Goal: Task Accomplishment & Management: Complete application form

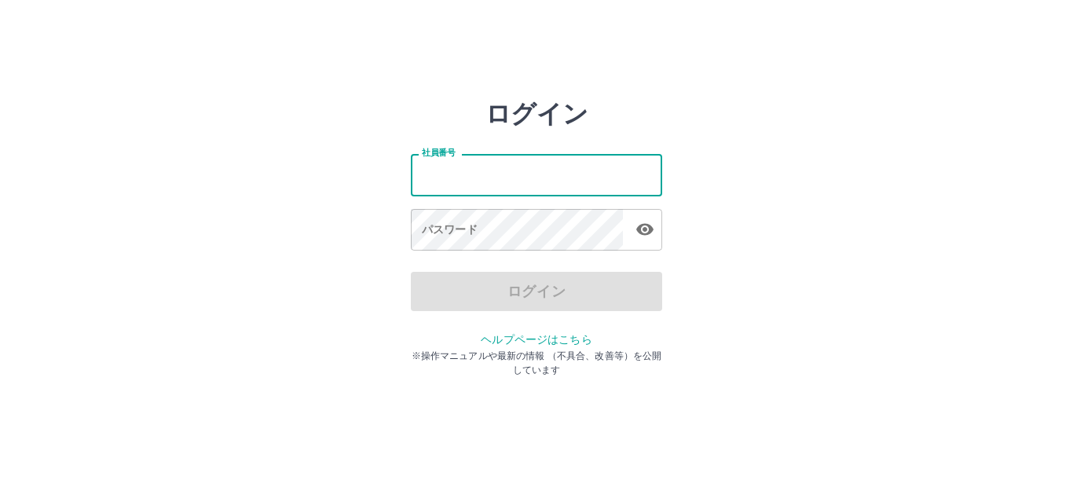
click at [538, 169] on input "社員番号" at bounding box center [536, 175] width 251 height 42
type input "*******"
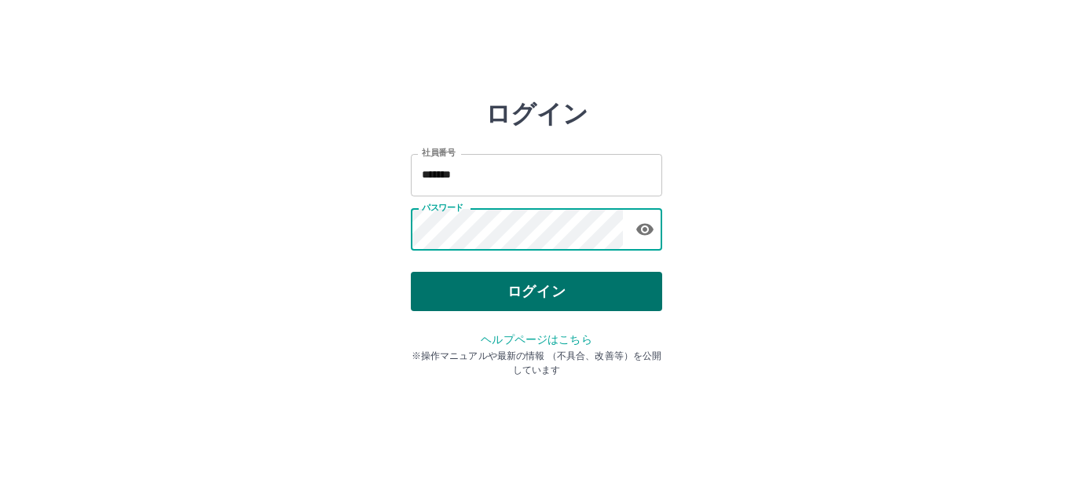
click at [507, 281] on button "ログイン" at bounding box center [536, 291] width 251 height 39
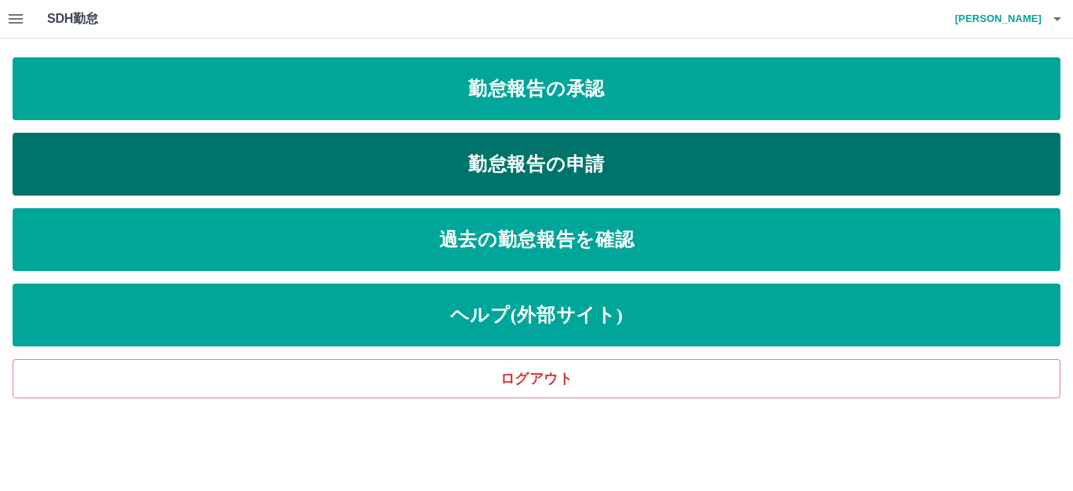
click at [341, 166] on link "勤怠報告の申請" at bounding box center [537, 164] width 1048 height 63
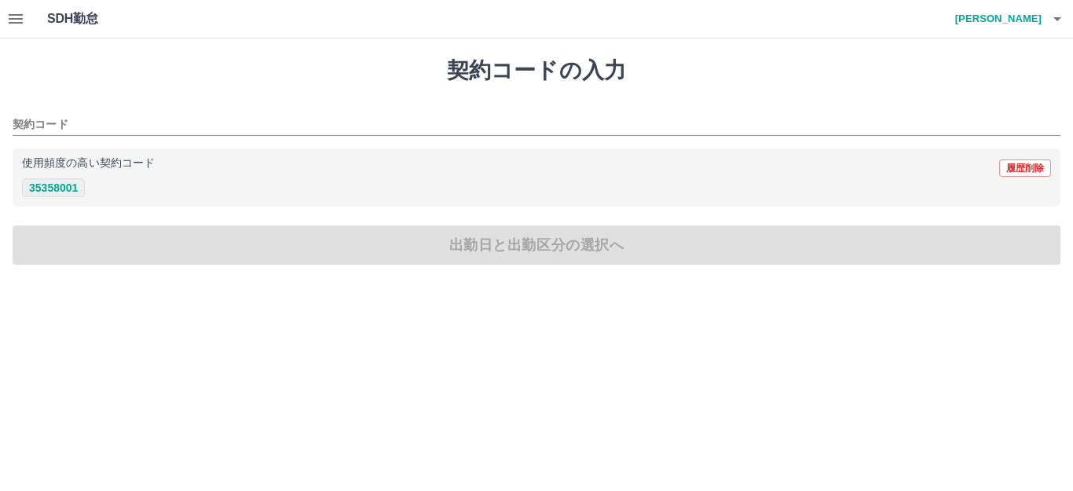
click at [37, 185] on button "35358001" at bounding box center [53, 187] width 63 height 19
type input "********"
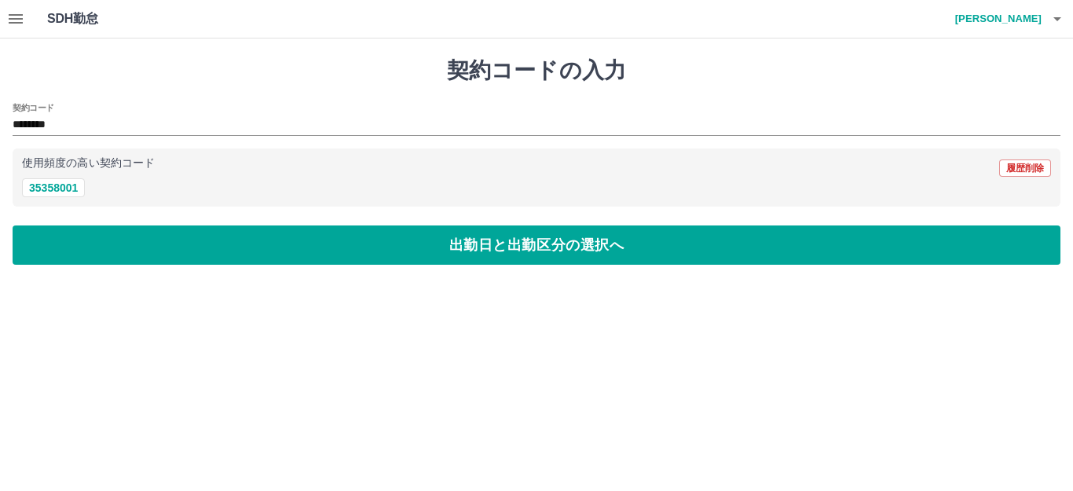
click at [101, 267] on div "契約コードの入力 契約コード ******** 使用頻度の高い契約コード 履歴削除 35358001 出勤日と出勤区分の選択へ" at bounding box center [536, 160] width 1073 height 245
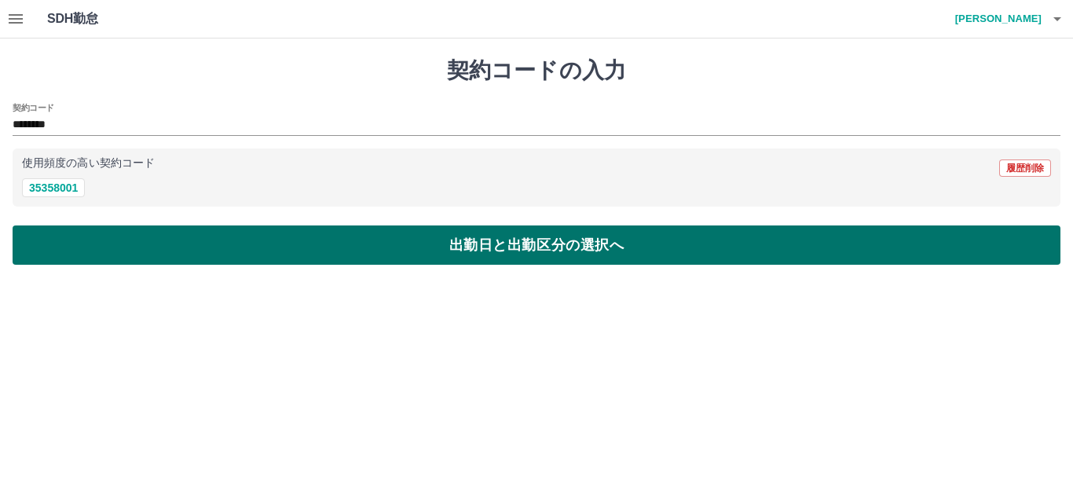
click at [104, 253] on button "出勤日と出勤区分の選択へ" at bounding box center [537, 244] width 1048 height 39
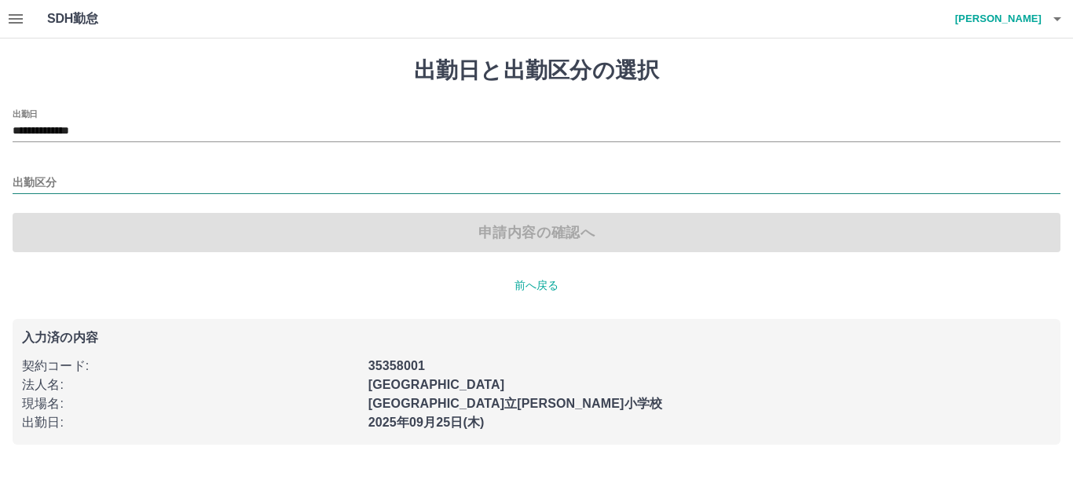
click at [61, 182] on input "出勤区分" at bounding box center [537, 184] width 1048 height 20
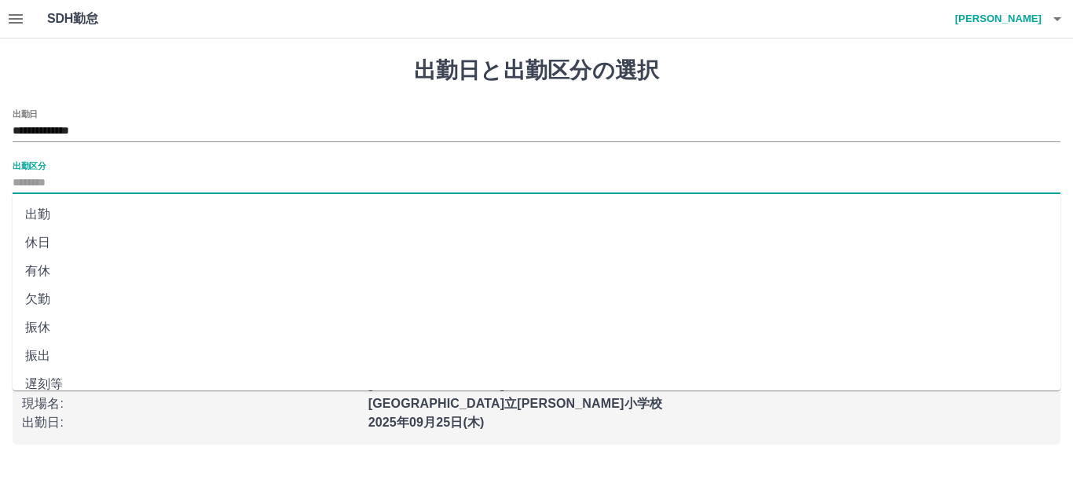
click at [64, 221] on li "出勤" at bounding box center [537, 214] width 1048 height 28
type input "**"
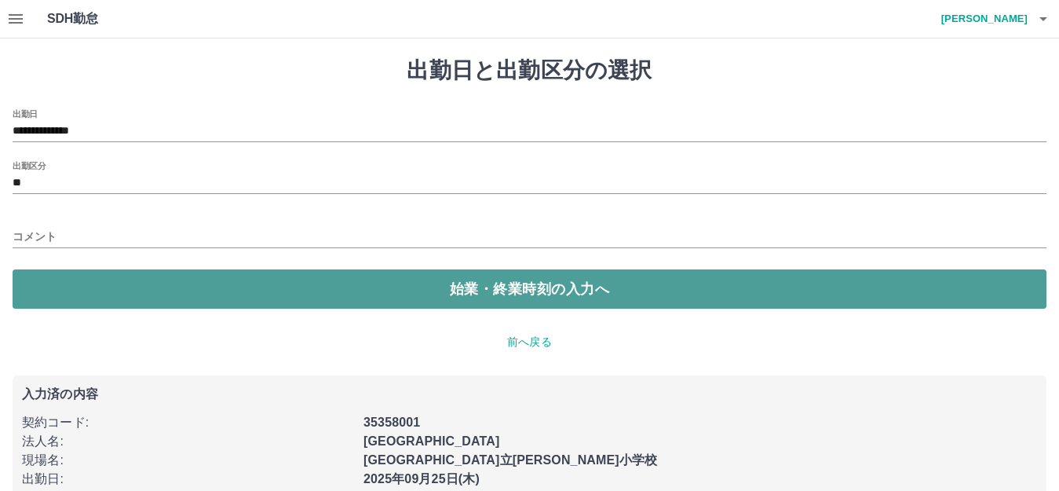
click at [65, 282] on button "始業・終業時刻の入力へ" at bounding box center [530, 288] width 1034 height 39
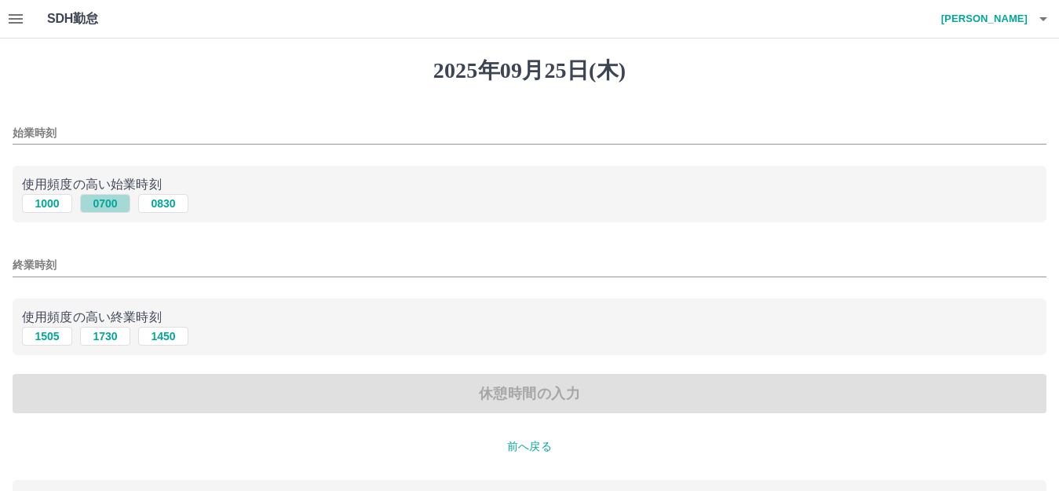
click at [96, 204] on button "0700" at bounding box center [105, 203] width 50 height 19
type input "****"
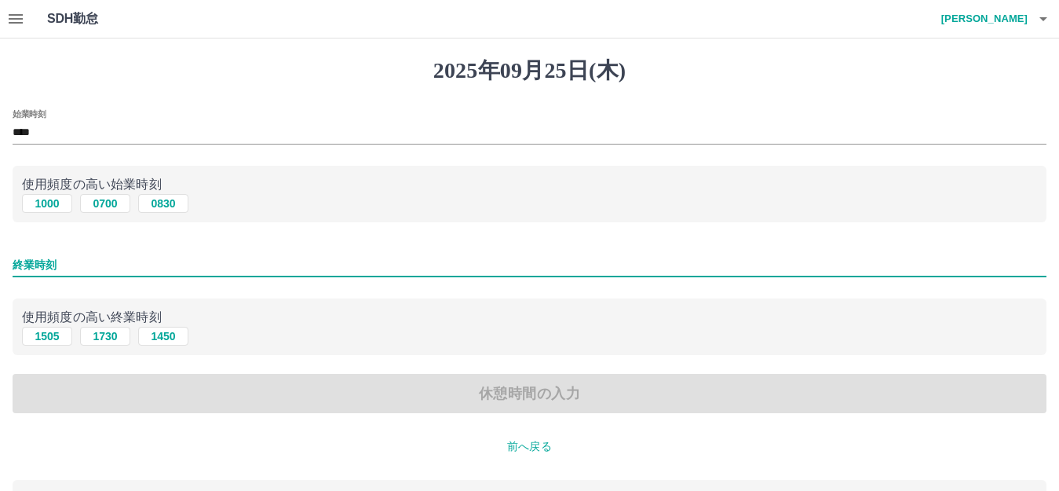
click at [73, 260] on input "終業時刻" at bounding box center [530, 265] width 1034 height 23
type input "****"
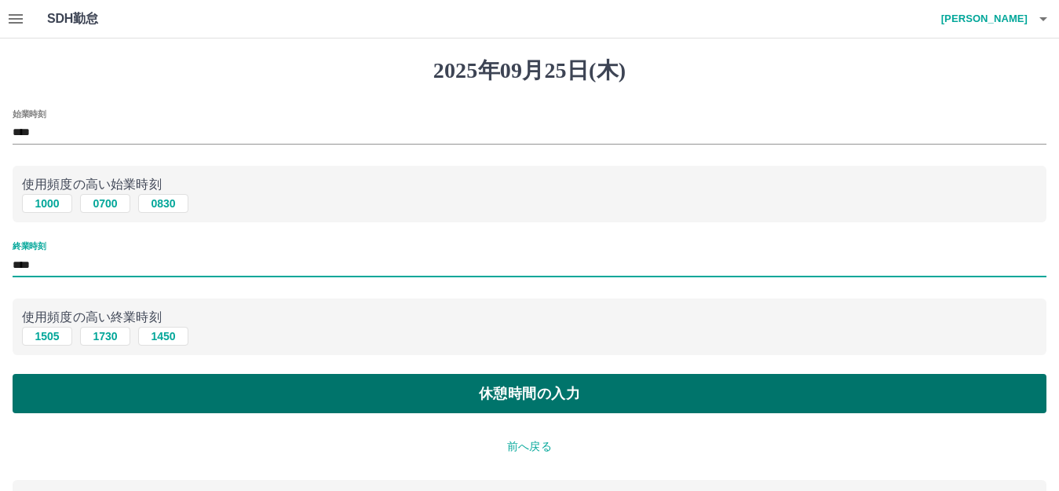
click at [133, 389] on button "休憩時間の入力" at bounding box center [530, 393] width 1034 height 39
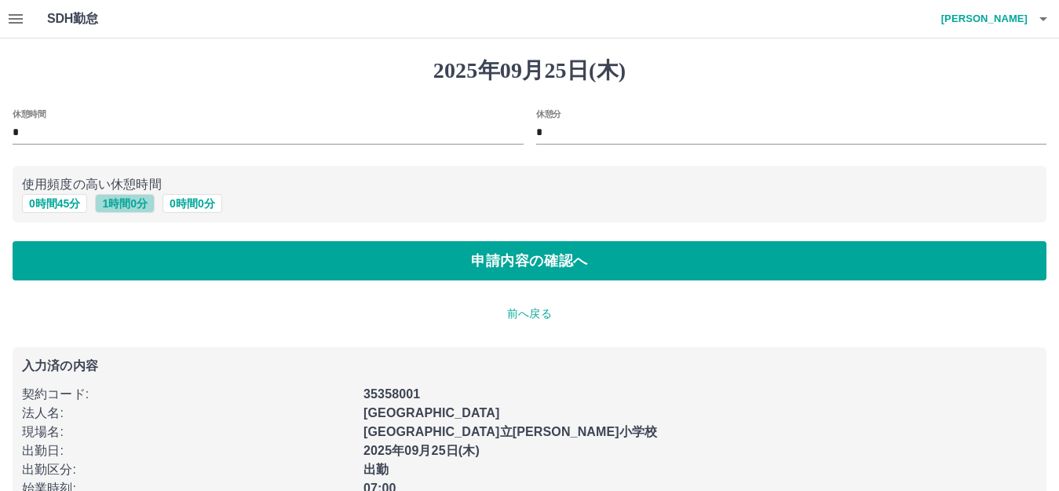
click at [117, 199] on button "1 時間 0 分" at bounding box center [125, 203] width 60 height 19
type input "*"
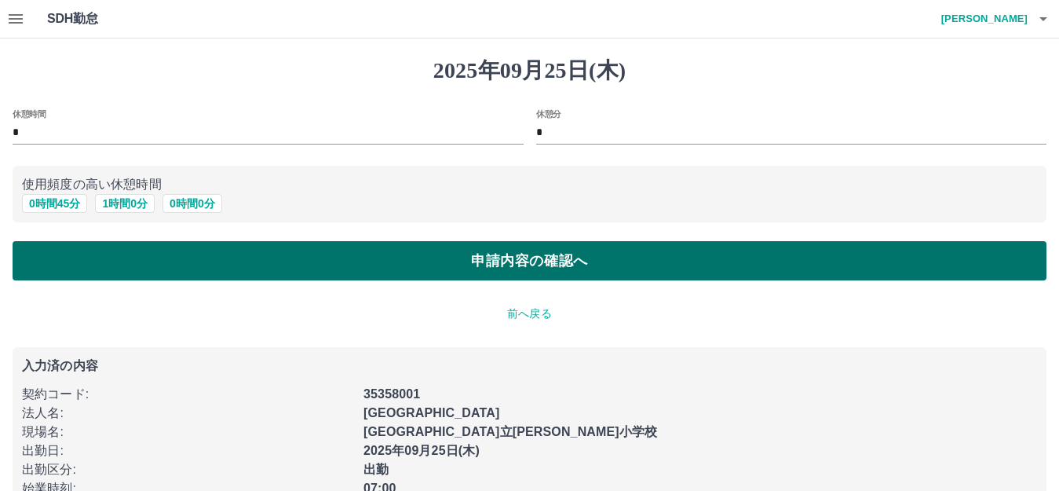
click at [107, 242] on button "申請内容の確認へ" at bounding box center [530, 260] width 1034 height 39
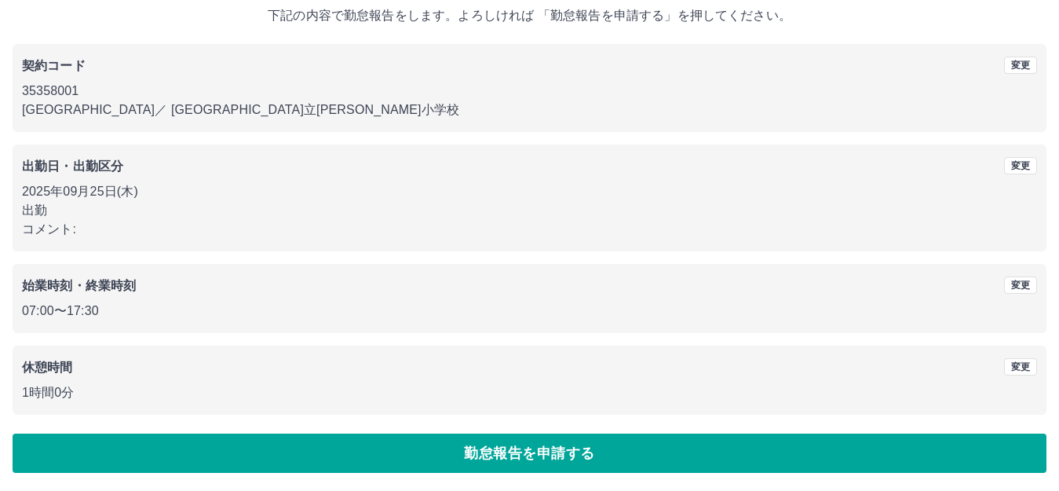
scroll to position [97, 0]
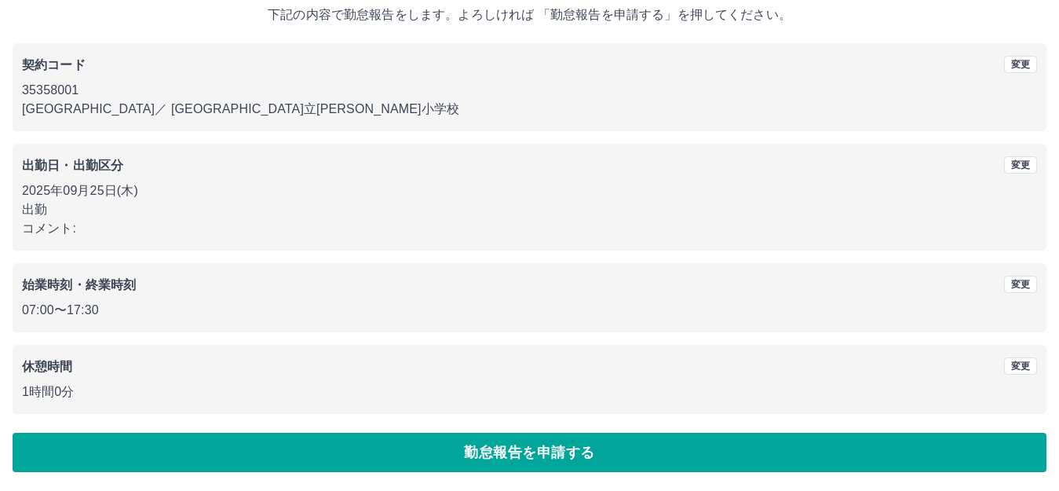
click at [157, 457] on button "勤怠報告を申請する" at bounding box center [530, 452] width 1034 height 39
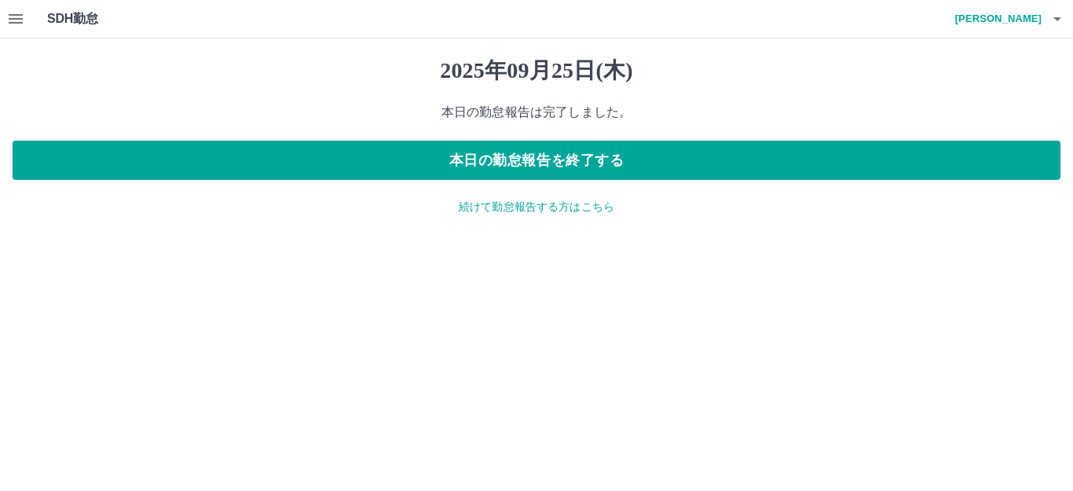
click at [22, 20] on icon "button" at bounding box center [16, 18] width 14 height 9
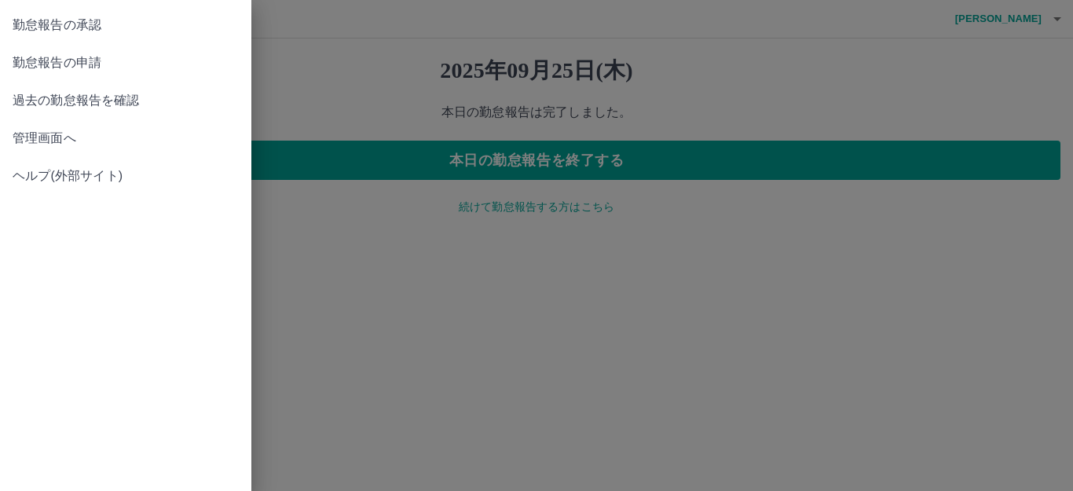
click at [159, 35] on link "勤怠報告の承認" at bounding box center [125, 25] width 251 height 38
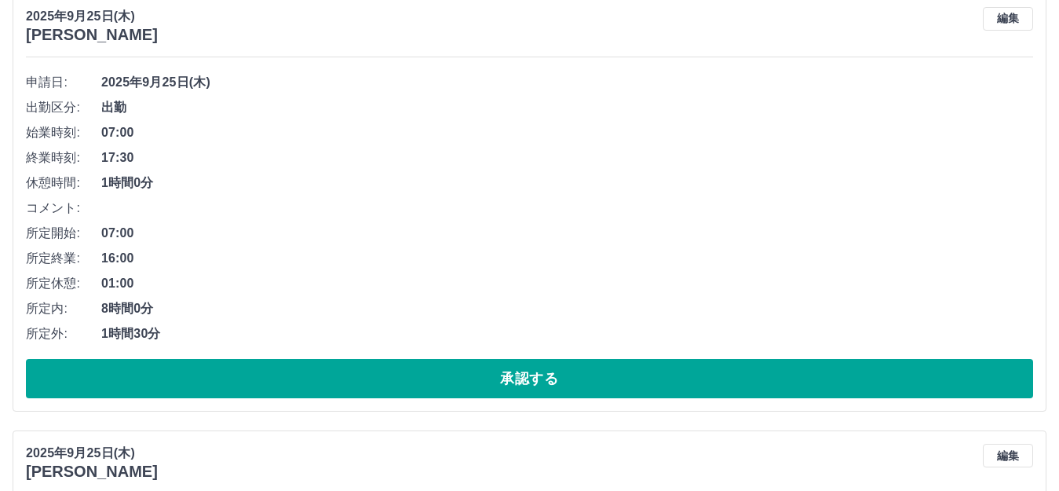
scroll to position [236, 0]
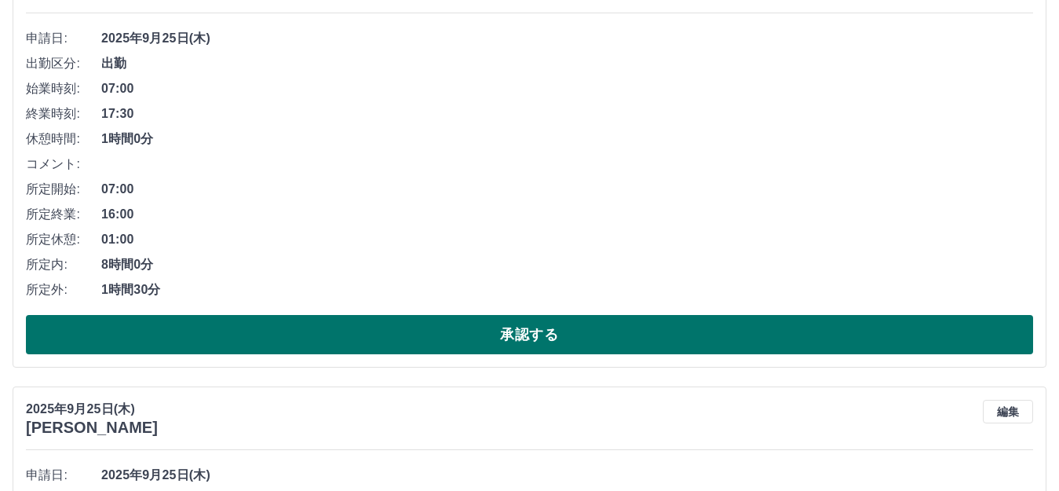
click at [166, 333] on button "承認する" at bounding box center [529, 334] width 1007 height 39
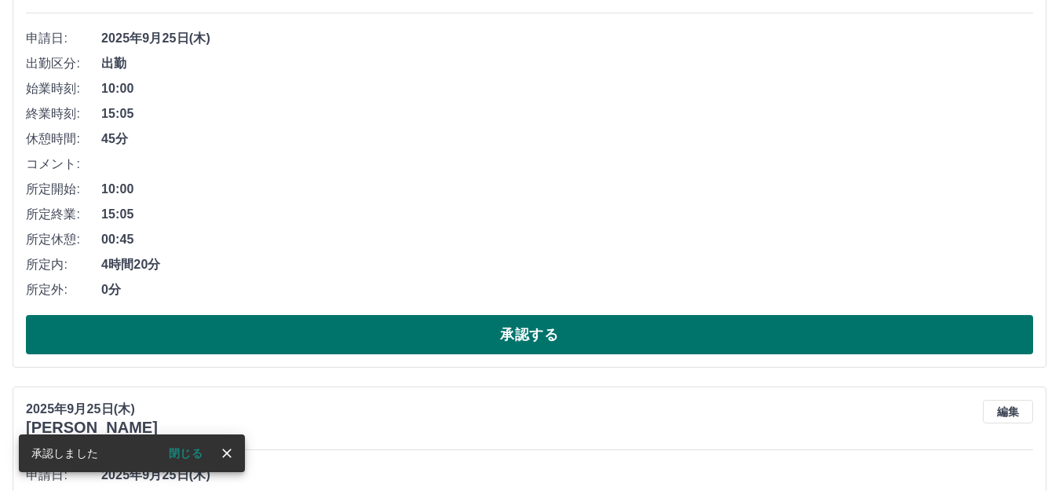
click at [167, 329] on button "承認する" at bounding box center [529, 334] width 1007 height 39
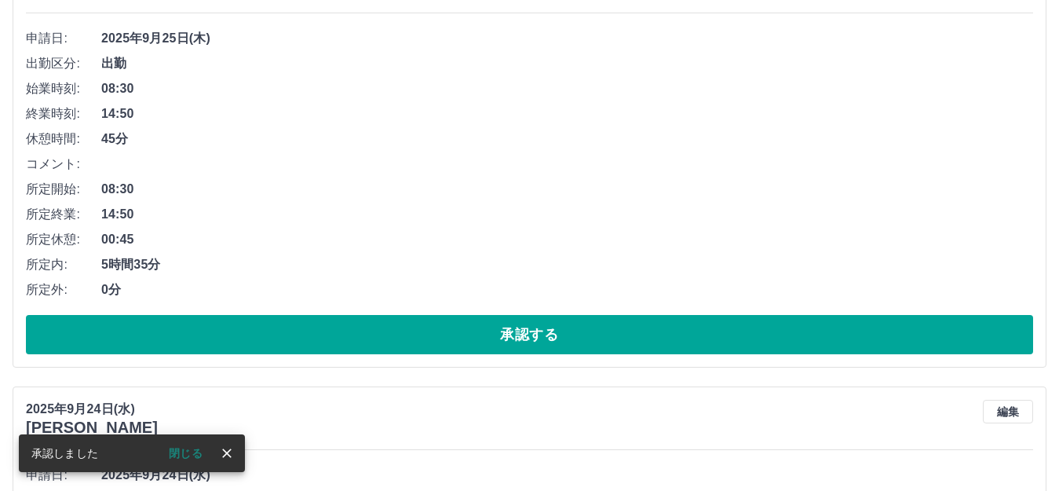
scroll to position [0, 0]
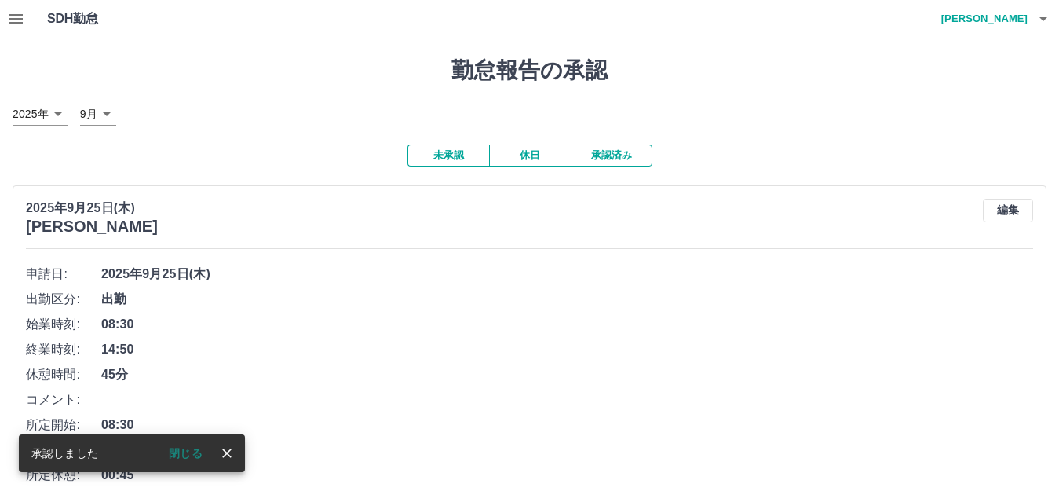
click at [5, 16] on button "button" at bounding box center [15, 19] width 31 height 38
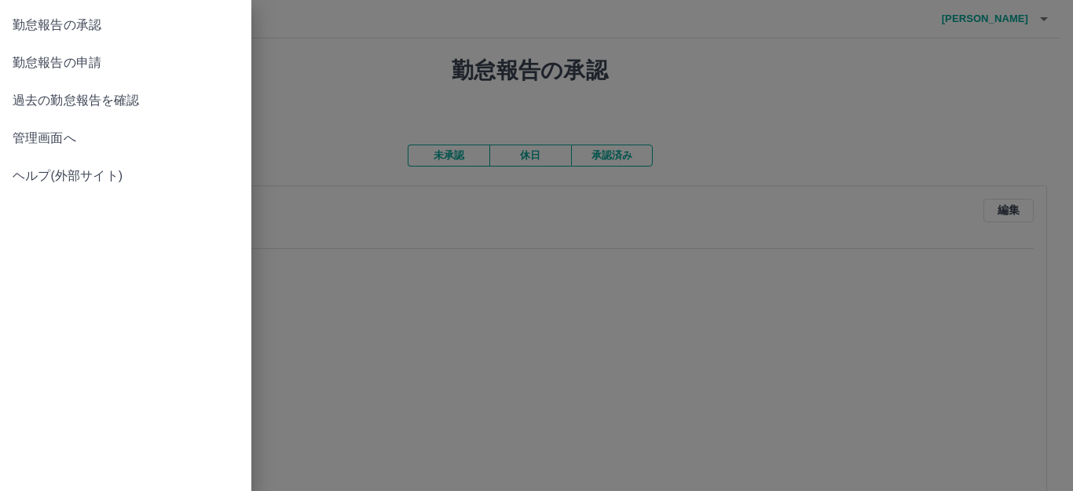
click at [94, 133] on span "管理画面へ" at bounding box center [126, 138] width 226 height 19
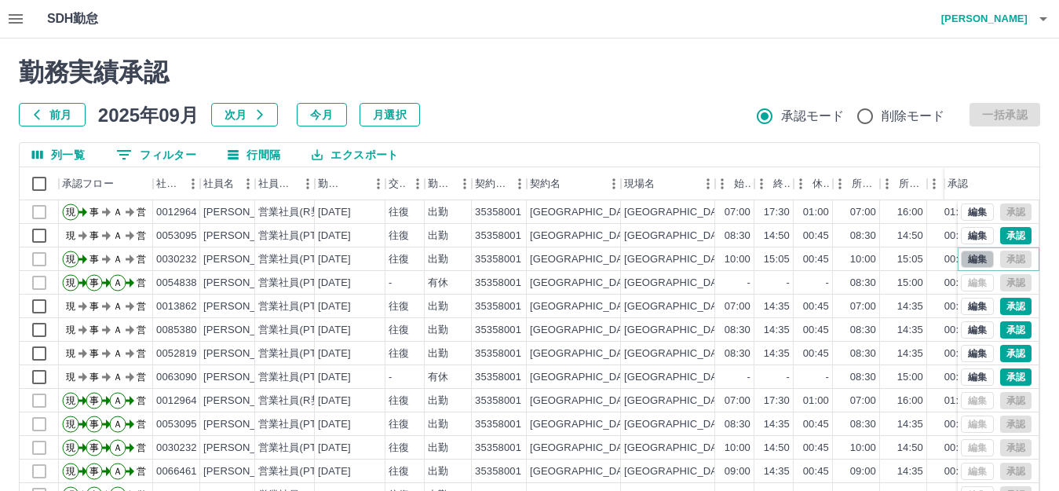
click at [973, 258] on button "編集" at bounding box center [977, 258] width 33 height 17
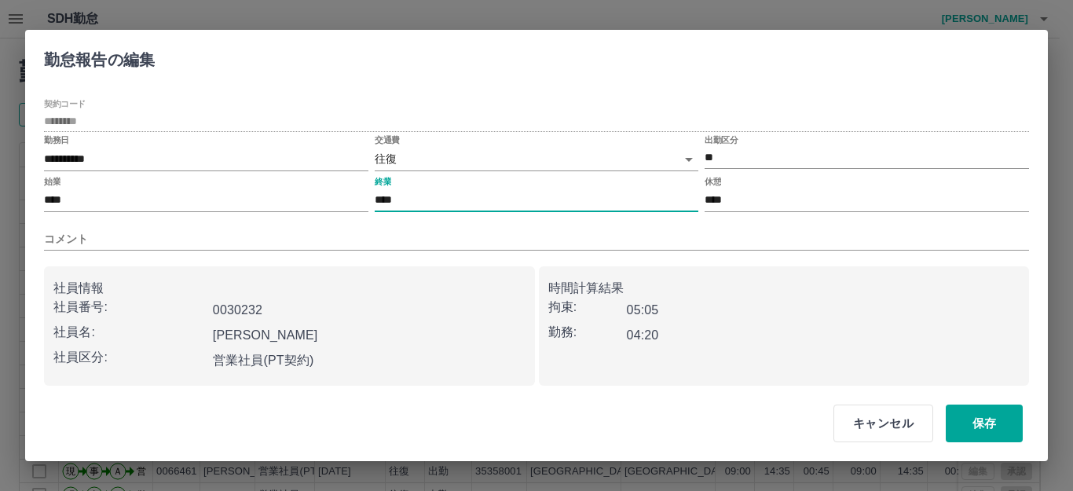
click at [505, 203] on input "****" at bounding box center [537, 200] width 324 height 23
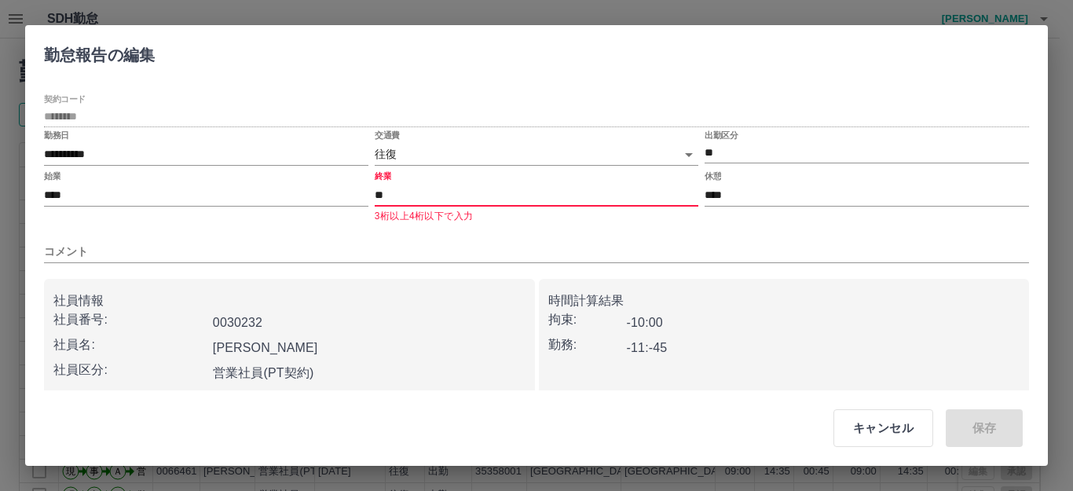
type input "*"
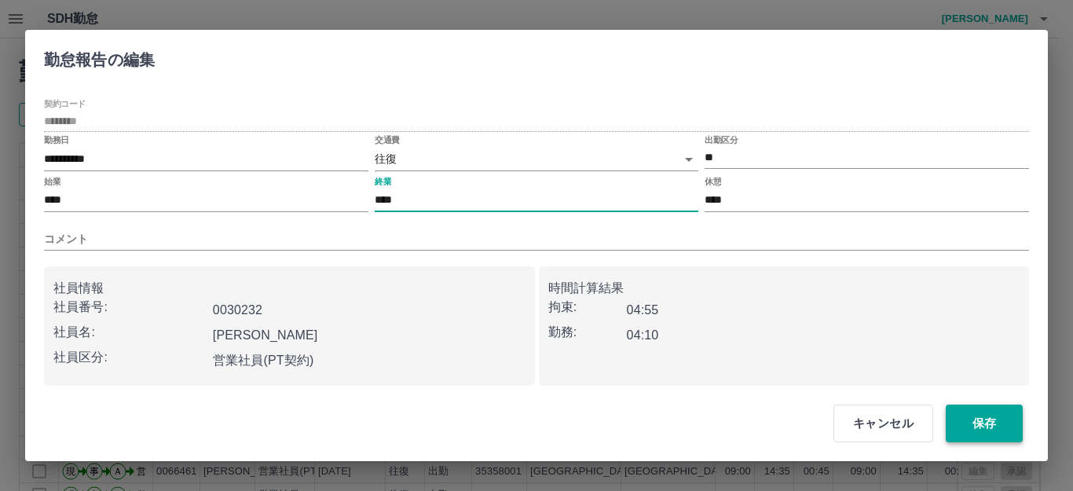
type input "****"
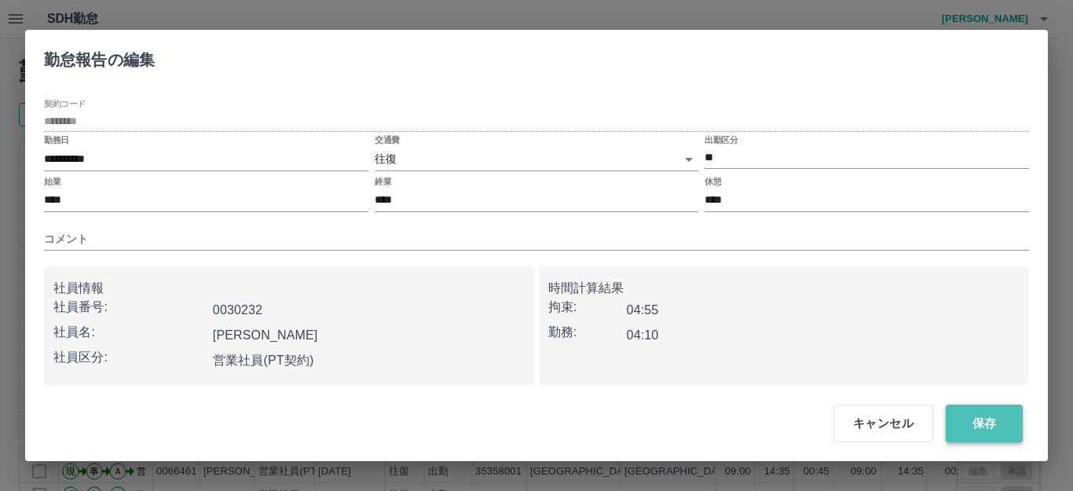
click at [965, 418] on button "保存" at bounding box center [983, 423] width 77 height 38
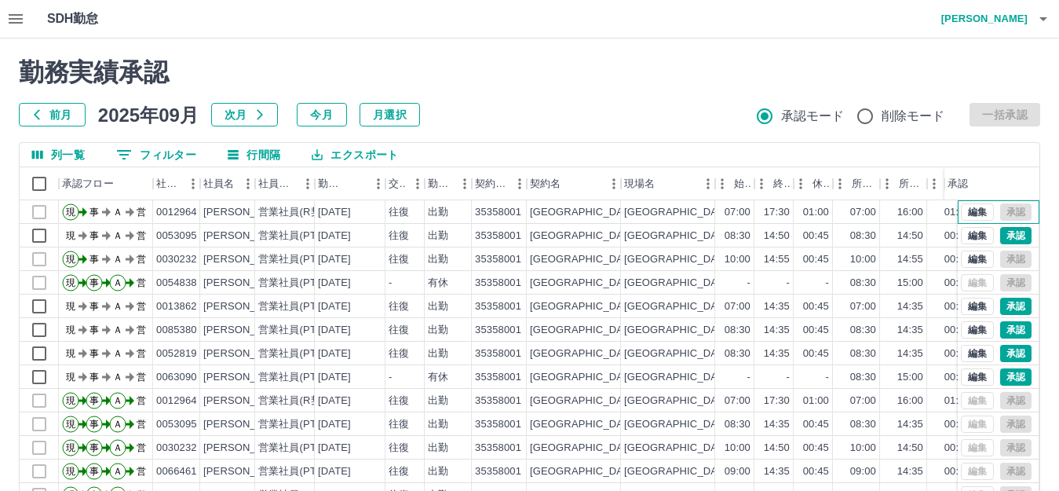
click at [993, 205] on div "編集 承認" at bounding box center [996, 211] width 71 height 17
click at [1000, 233] on button "承認" at bounding box center [1015, 235] width 31 height 17
click at [1000, 307] on button "承認" at bounding box center [1015, 306] width 31 height 17
click at [1000, 326] on button "承認" at bounding box center [1015, 329] width 31 height 17
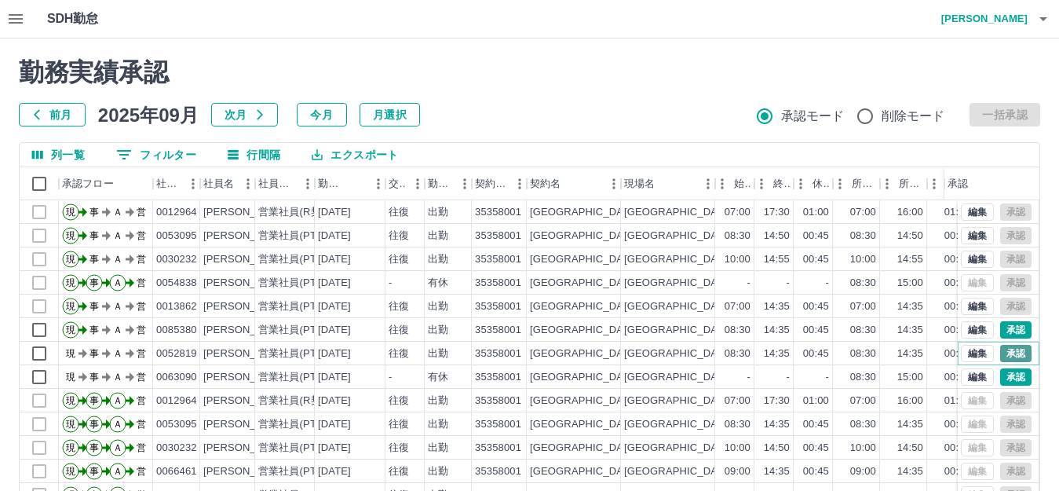
click at [1000, 353] on button "承認" at bounding box center [1015, 353] width 31 height 17
click at [1000, 385] on button "承認" at bounding box center [1015, 376] width 31 height 17
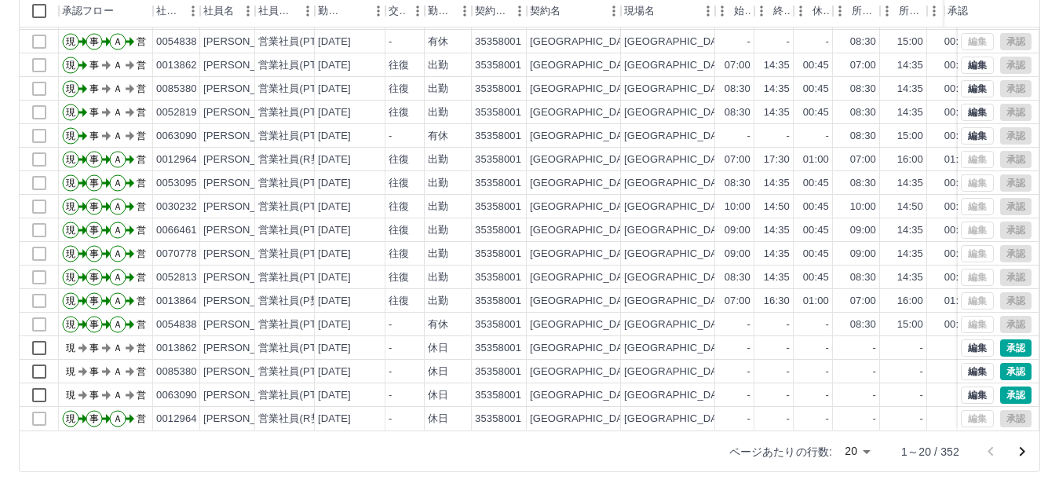
scroll to position [82, 0]
click at [1000, 339] on button "承認" at bounding box center [1015, 347] width 31 height 17
click at [1002, 363] on button "承認" at bounding box center [1015, 371] width 31 height 17
click at [1001, 386] on button "承認" at bounding box center [1015, 394] width 31 height 17
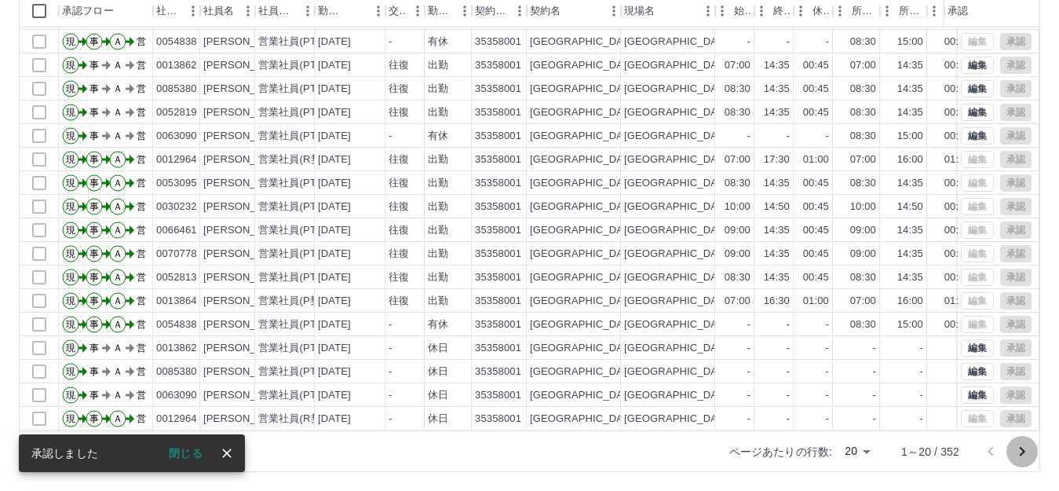
click at [1014, 448] on icon "次のページへ" at bounding box center [1022, 451] width 19 height 19
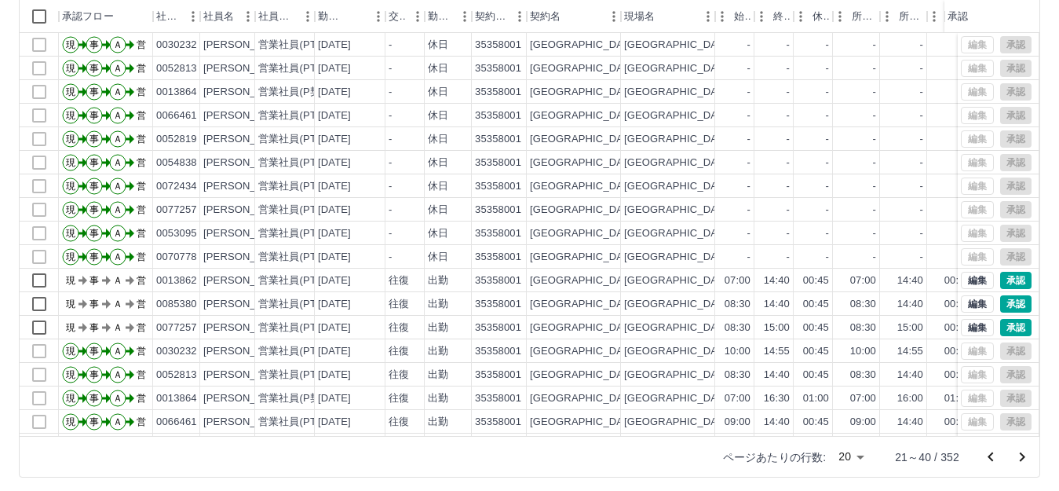
scroll to position [173, 0]
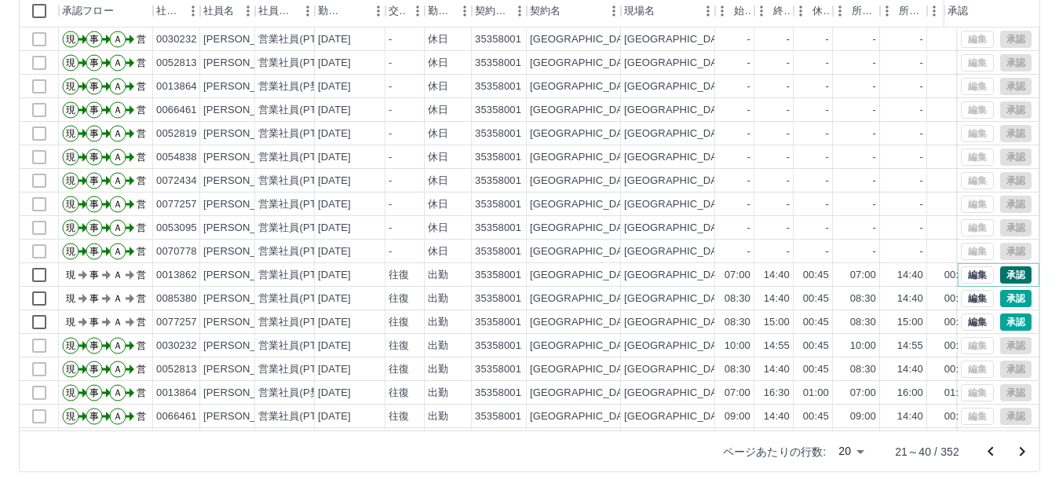
click at [1000, 272] on button "承認" at bounding box center [1015, 274] width 31 height 17
click at [1000, 296] on button "承認" at bounding box center [1015, 298] width 31 height 17
click at [1007, 321] on button "承認" at bounding box center [1015, 321] width 31 height 17
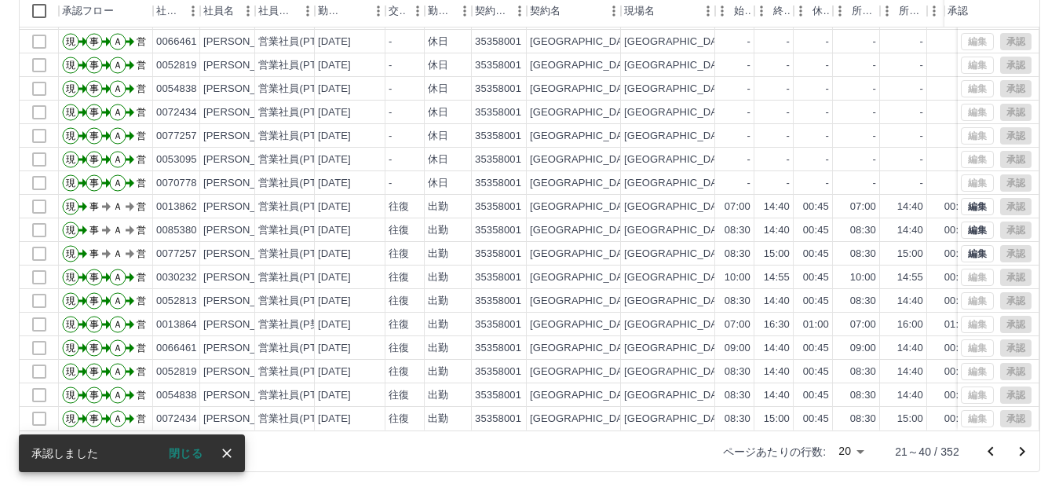
scroll to position [82, 0]
click at [1027, 458] on icon "次のページへ" at bounding box center [1022, 451] width 19 height 19
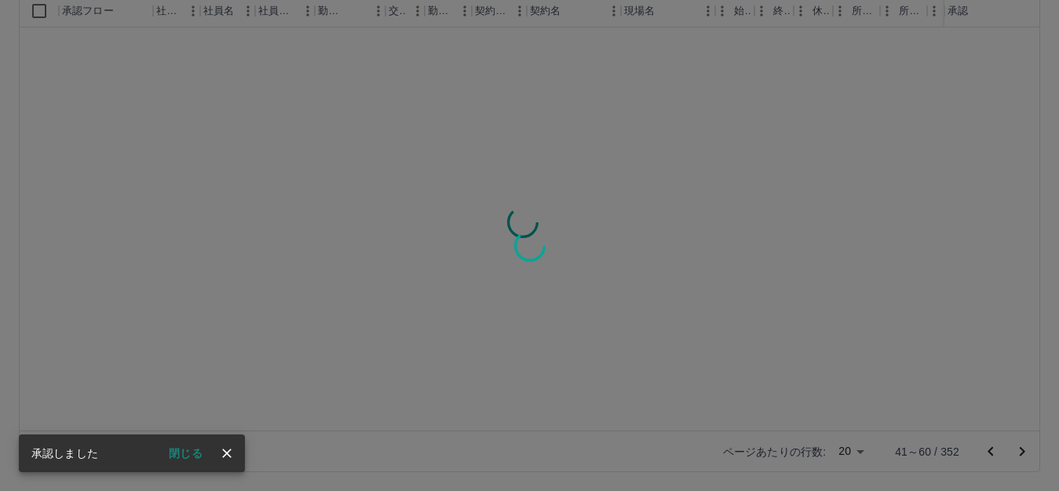
scroll to position [0, 0]
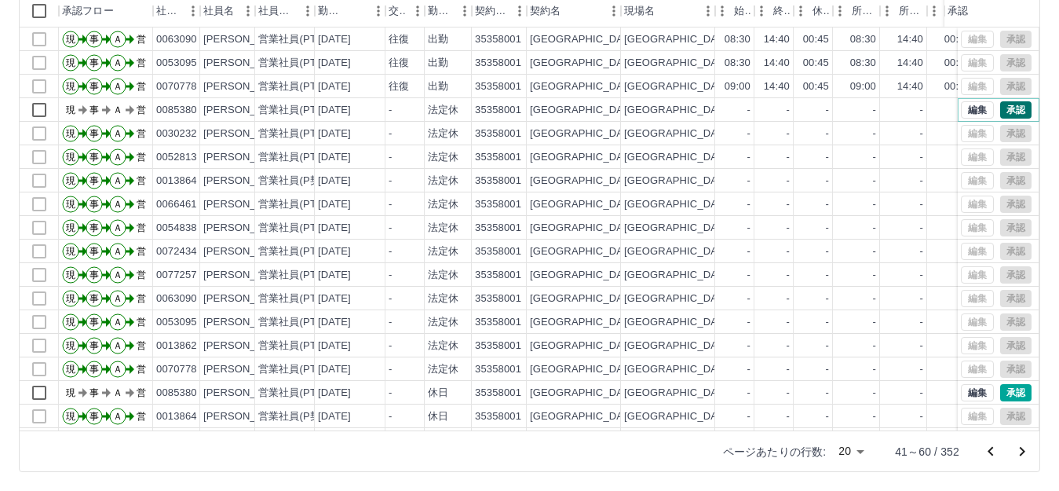
click at [1000, 108] on button "承認" at bounding box center [1015, 109] width 31 height 17
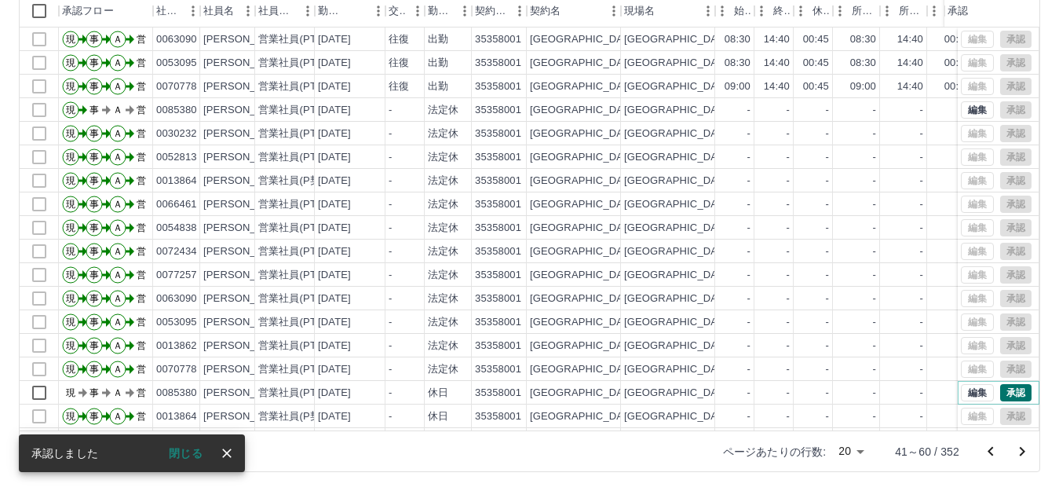
click at [1003, 393] on button "承認" at bounding box center [1015, 392] width 31 height 17
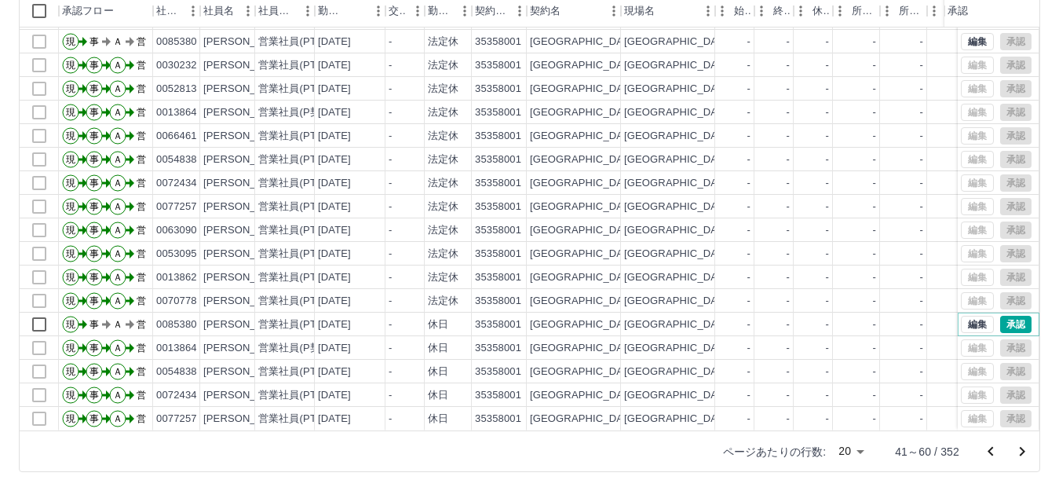
scroll to position [82, 0]
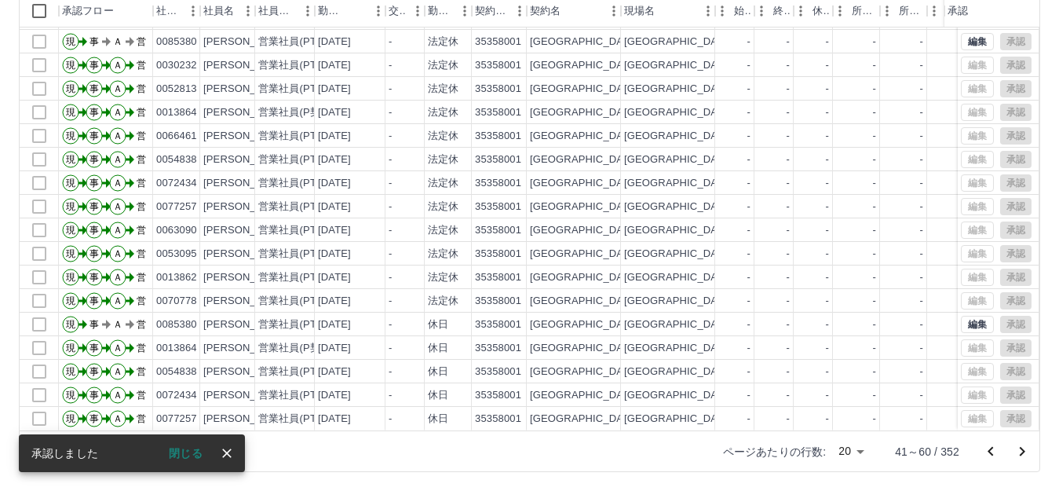
click at [1023, 453] on icon "次のページへ" at bounding box center [1022, 451] width 5 height 9
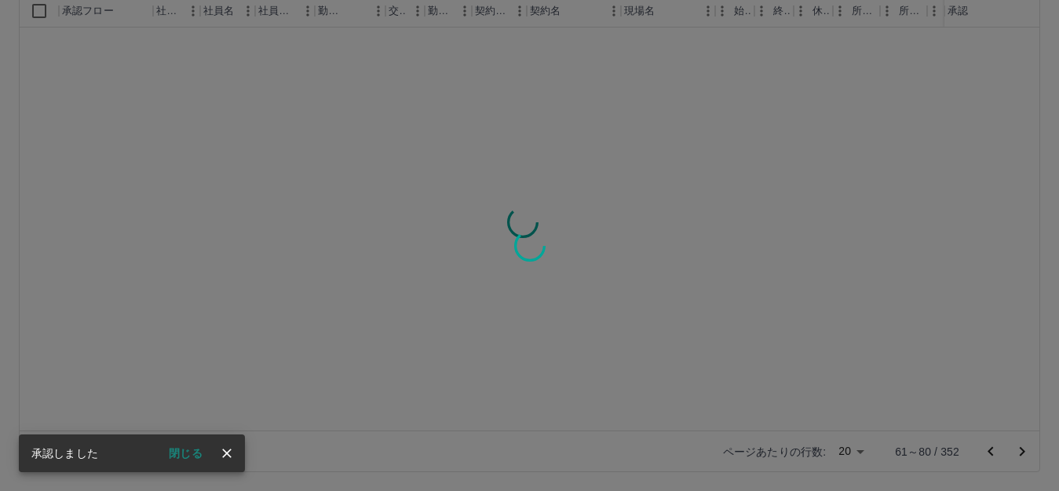
scroll to position [0, 0]
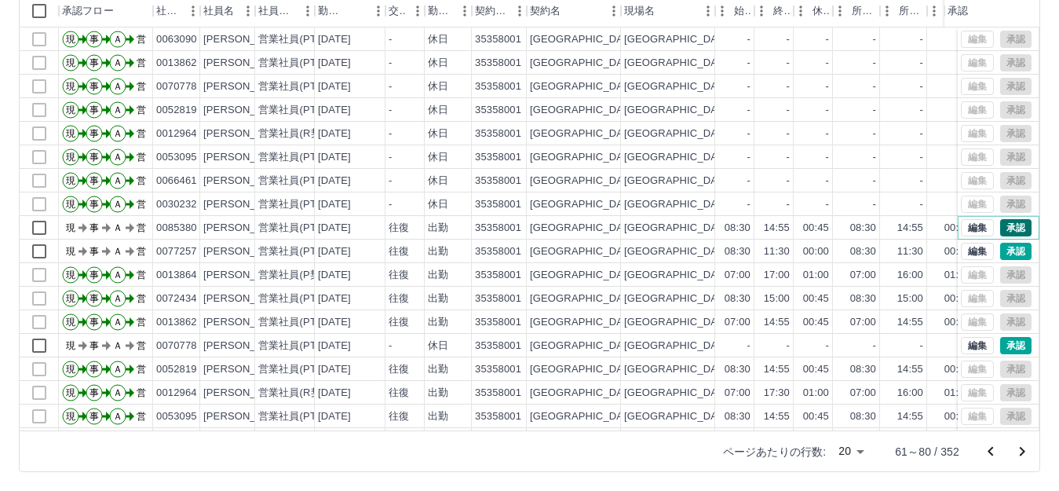
click at [1004, 224] on button "承認" at bounding box center [1015, 227] width 31 height 17
click at [1003, 255] on button "承認" at bounding box center [1015, 251] width 31 height 17
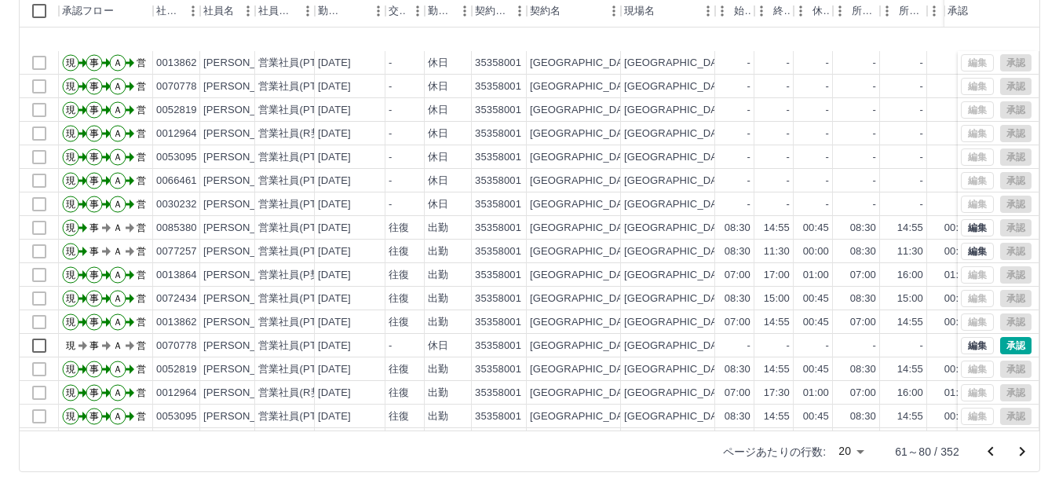
scroll to position [82, 0]
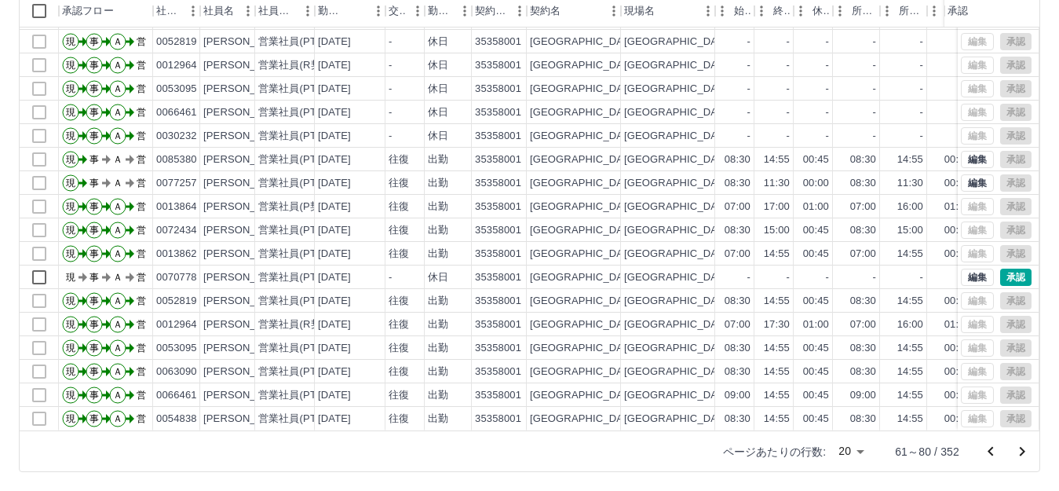
click at [1026, 448] on icon "次のページへ" at bounding box center [1022, 451] width 19 height 19
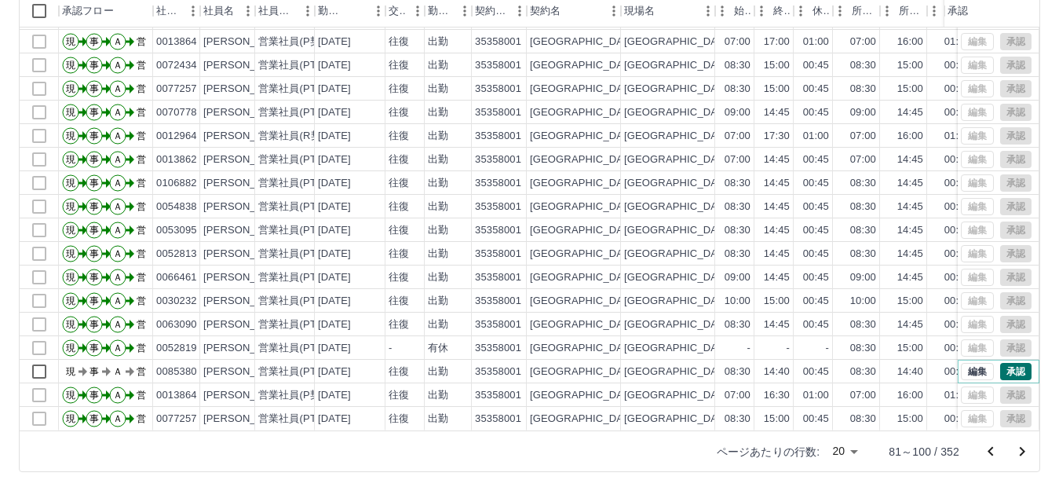
click at [1001, 363] on button "承認" at bounding box center [1015, 371] width 31 height 17
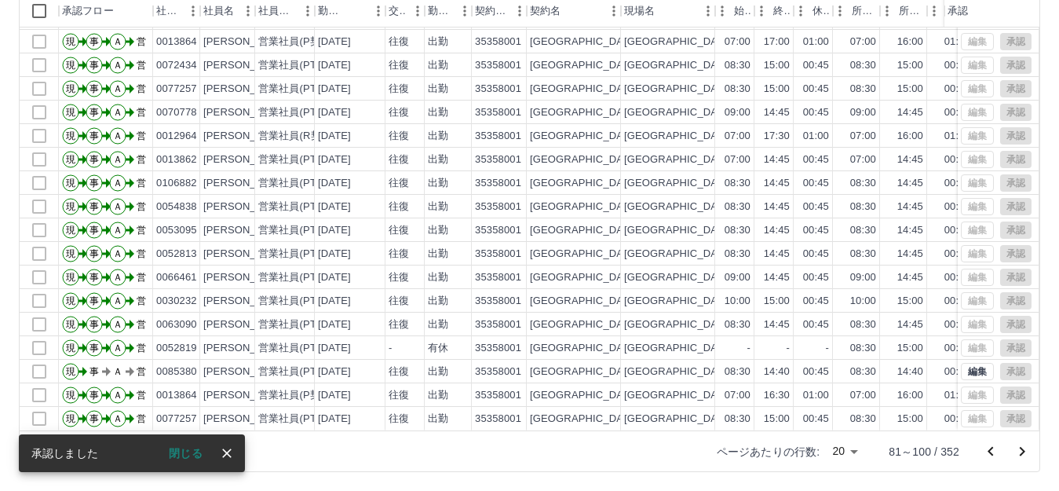
click at [1022, 452] on icon "次のページへ" at bounding box center [1022, 451] width 19 height 19
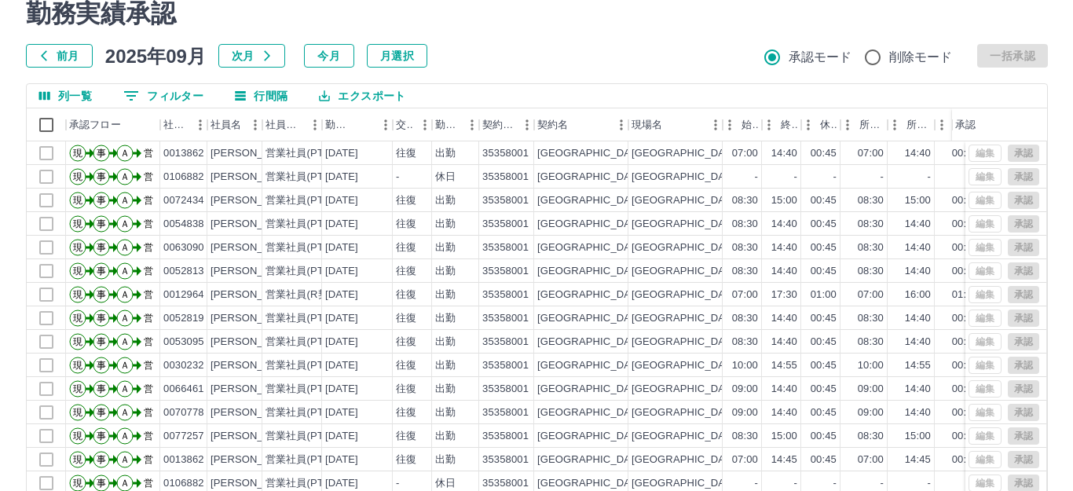
scroll to position [0, 0]
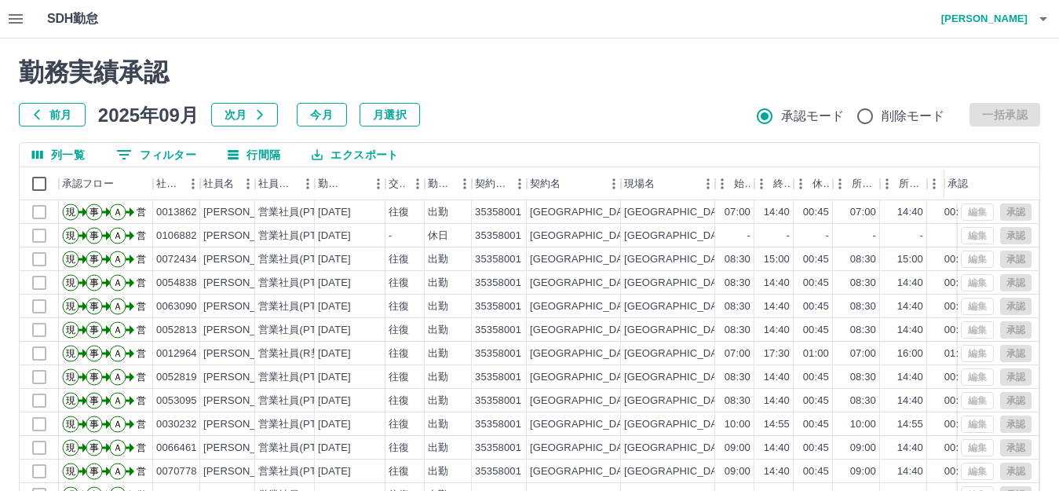
click at [992, 14] on h4 "佐田　智美" at bounding box center [981, 19] width 94 height 38
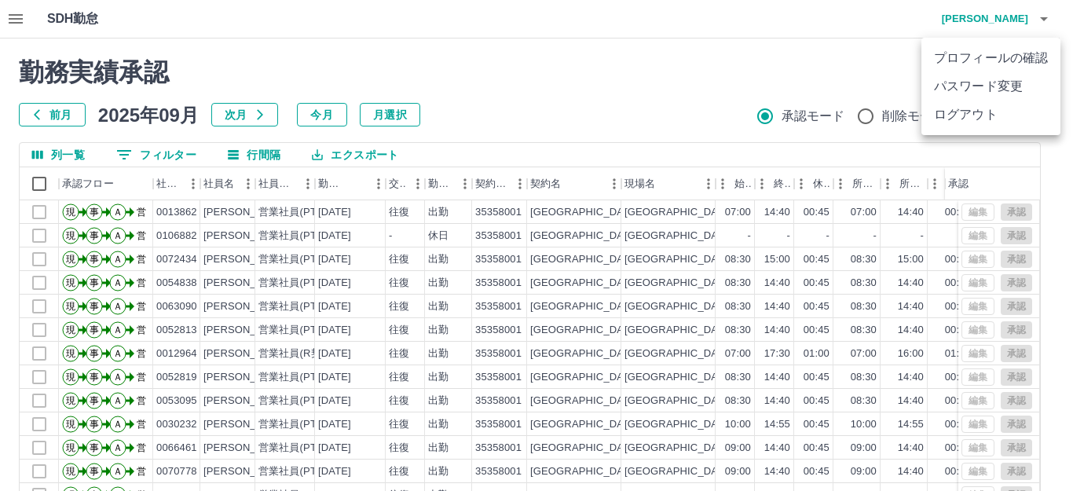
click at [782, 89] on div at bounding box center [536, 245] width 1073 height 491
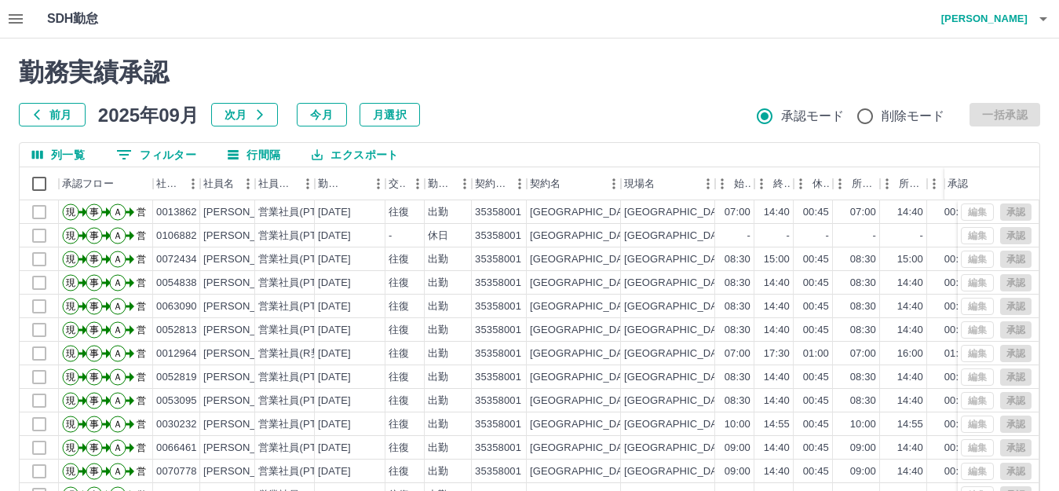
click at [8, 27] on icon "button" at bounding box center [15, 18] width 19 height 19
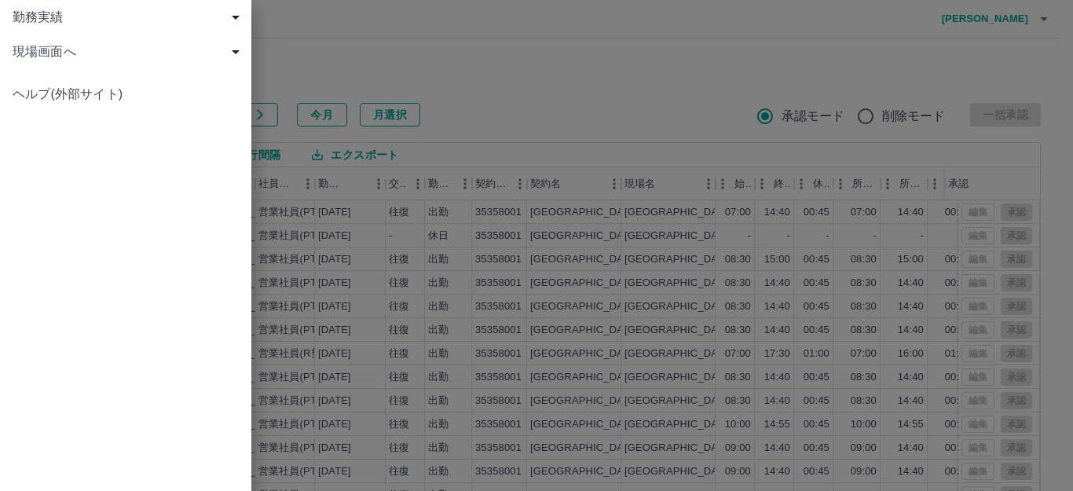
click at [110, 52] on span "現場画面へ" at bounding box center [129, 51] width 232 height 19
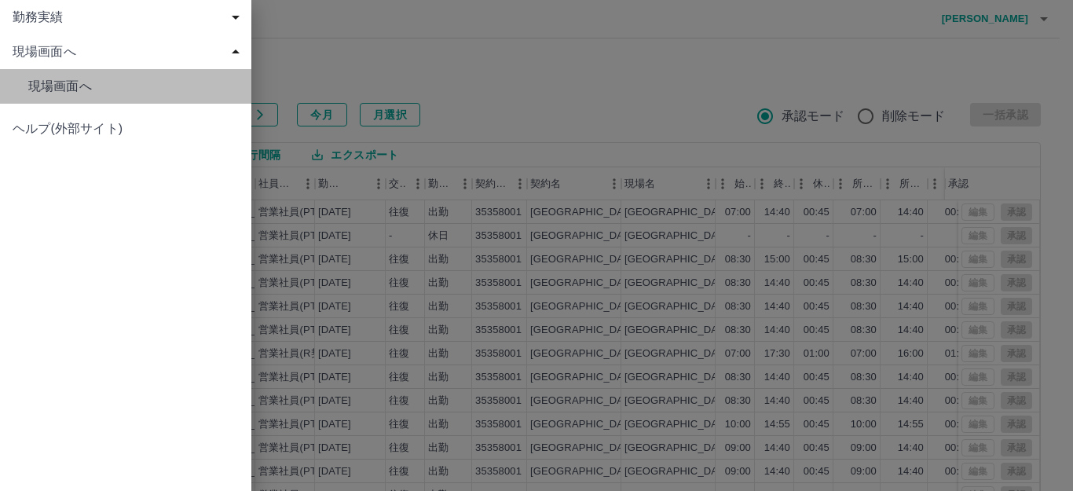
click at [155, 98] on link "現場画面へ" at bounding box center [125, 86] width 251 height 35
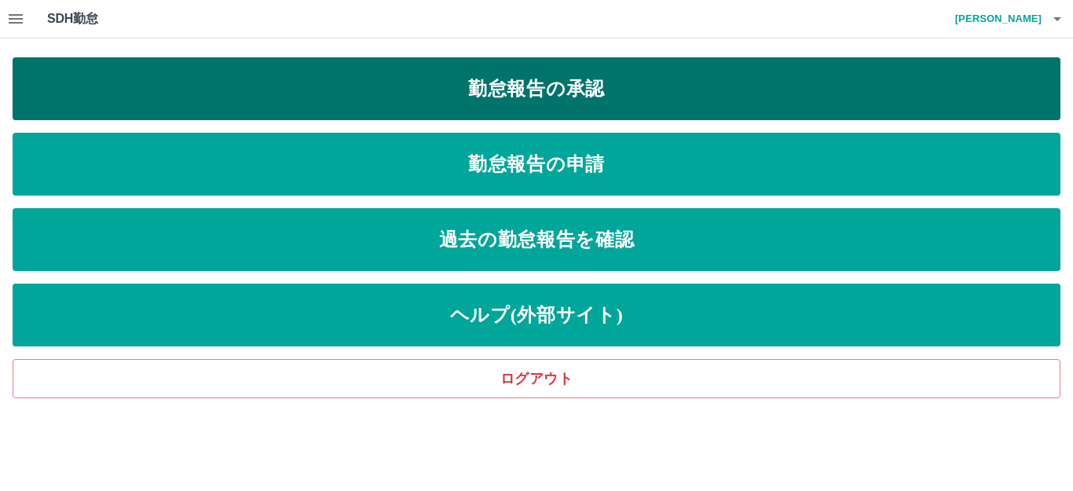
click at [247, 92] on link "勤怠報告の承認" at bounding box center [537, 88] width 1048 height 63
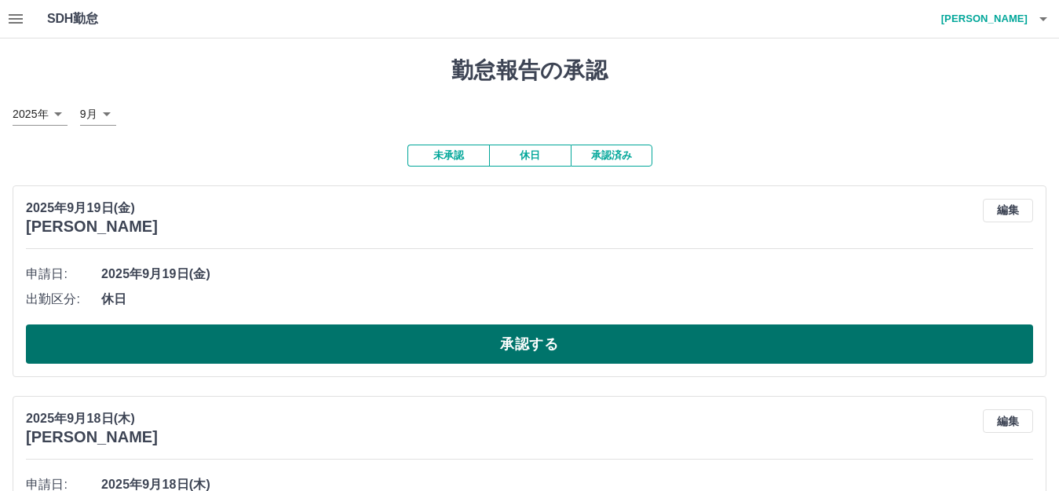
click at [525, 345] on button "承認する" at bounding box center [529, 343] width 1007 height 39
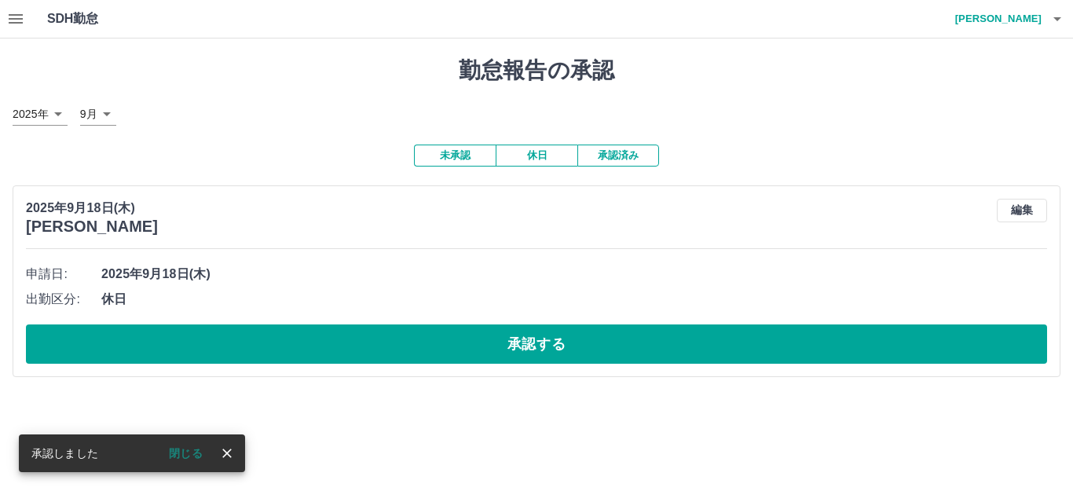
click at [522, 338] on button "承認する" at bounding box center [536, 343] width 1021 height 39
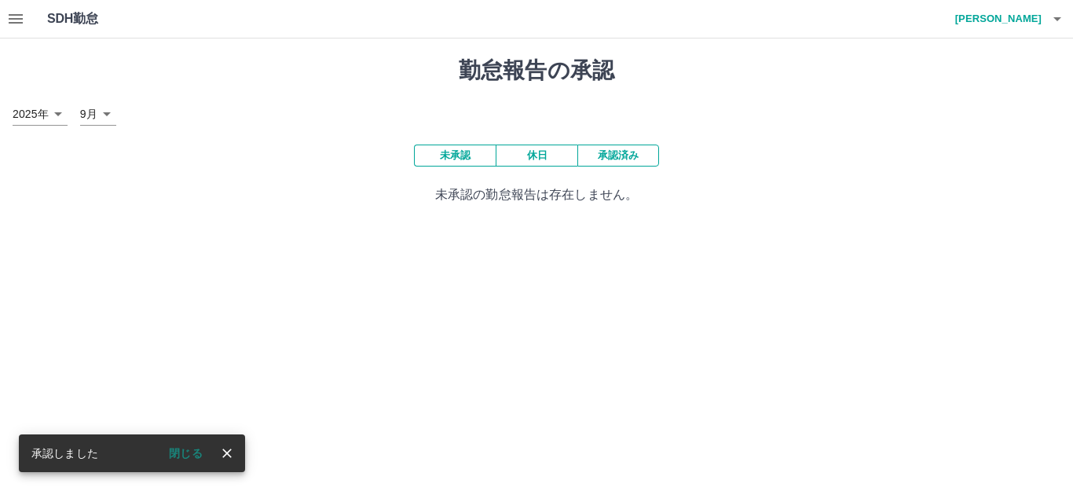
click at [1010, 2] on h4 "佐田　智美" at bounding box center [994, 19] width 94 height 38
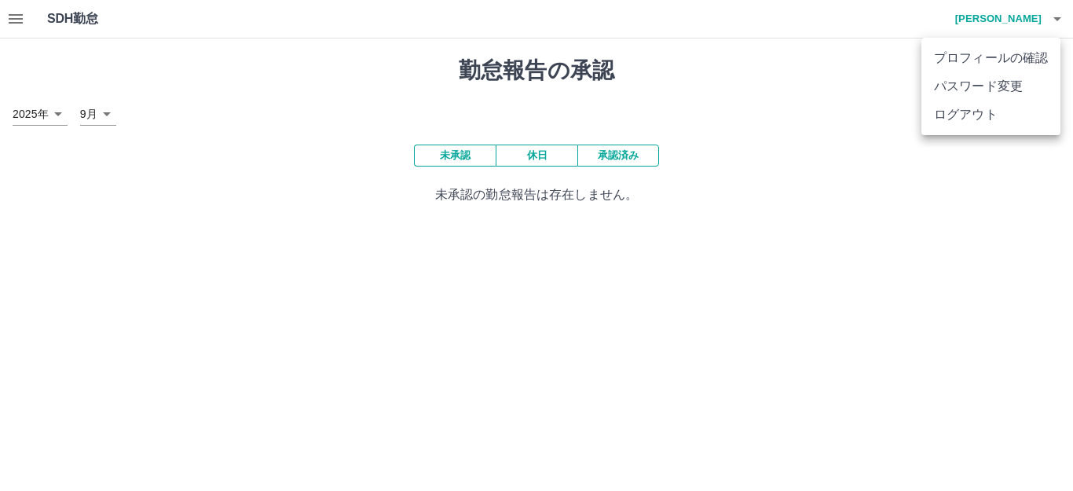
click at [1011, 20] on div at bounding box center [536, 245] width 1073 height 491
click at [1012, 20] on h4 "佐田　智美" at bounding box center [994, 19] width 94 height 38
click at [1006, 116] on li "ログアウト" at bounding box center [990, 115] width 139 height 28
